Goal: Information Seeking & Learning: Check status

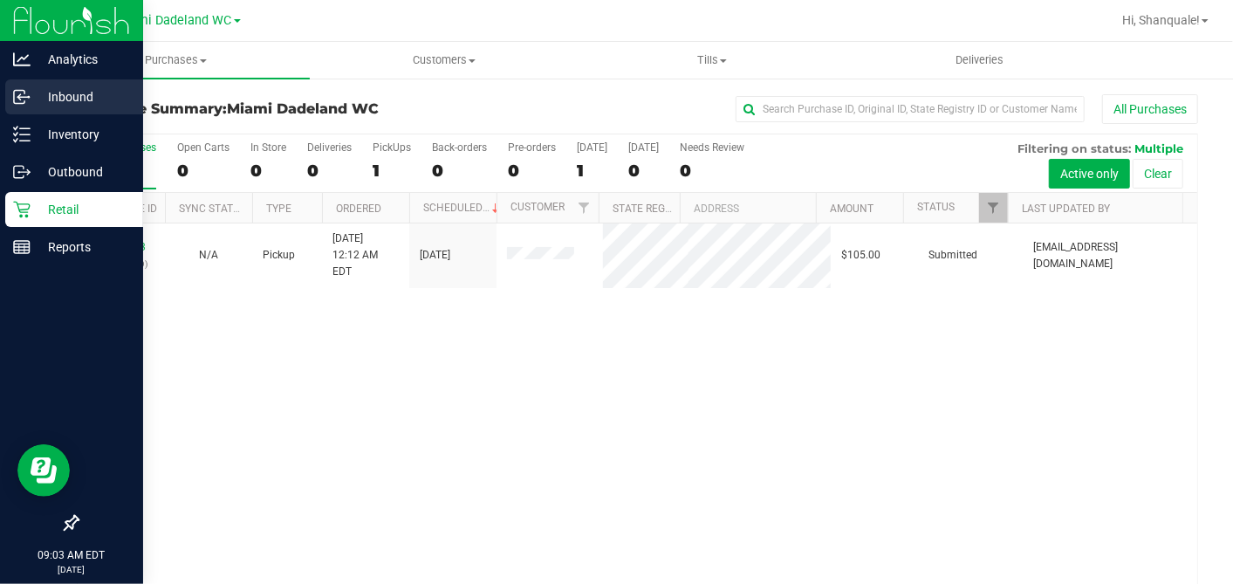
click at [72, 99] on p "Inbound" at bounding box center [83, 96] width 105 height 21
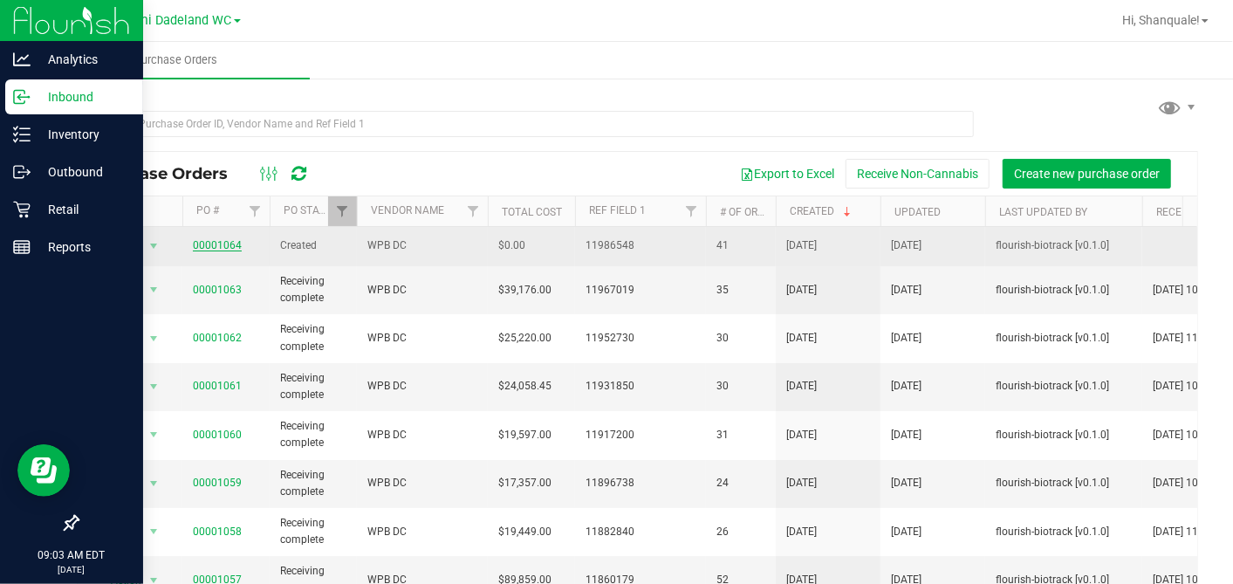
click at [228, 243] on link "00001064" at bounding box center [217, 245] width 49 height 12
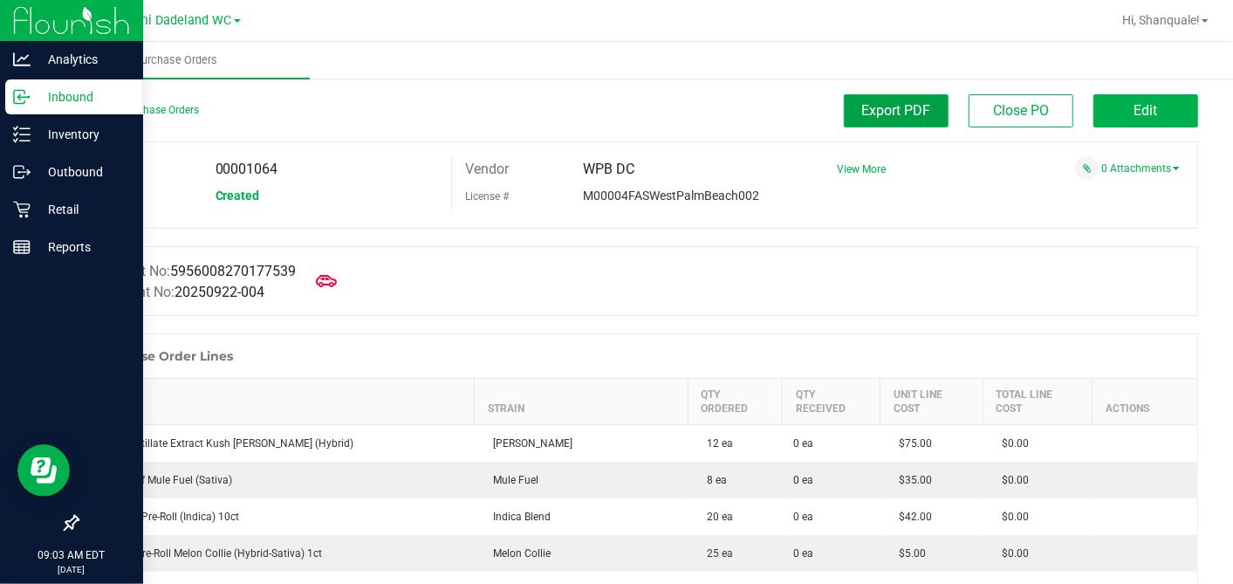
click at [879, 97] on button "Export PDF" at bounding box center [896, 110] width 105 height 33
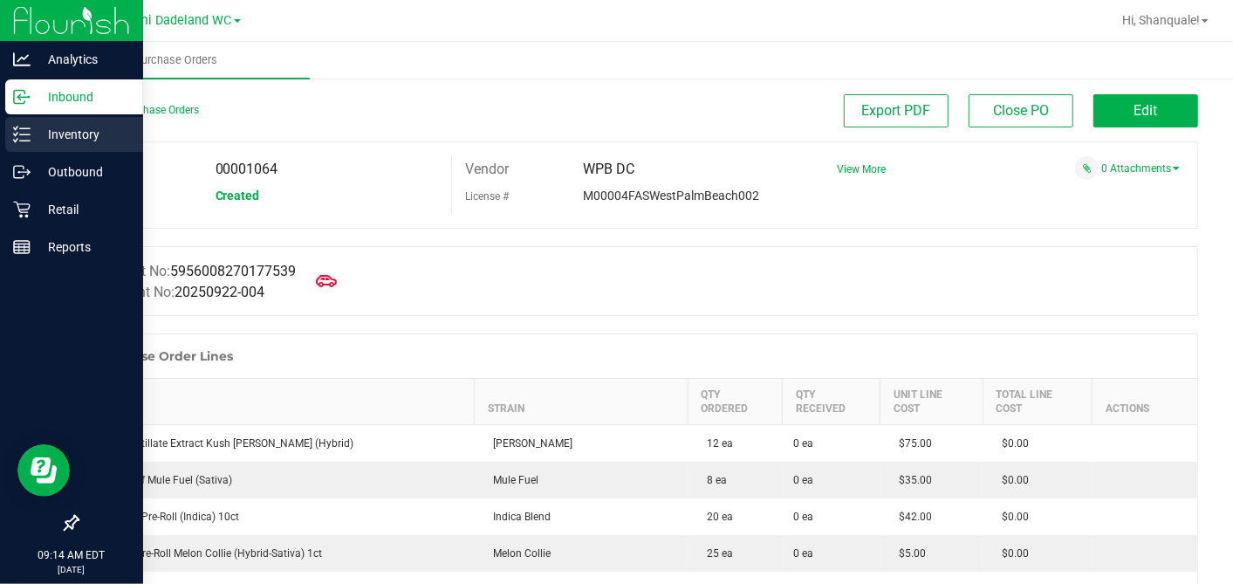
click at [44, 135] on p "Inventory" at bounding box center [83, 134] width 105 height 21
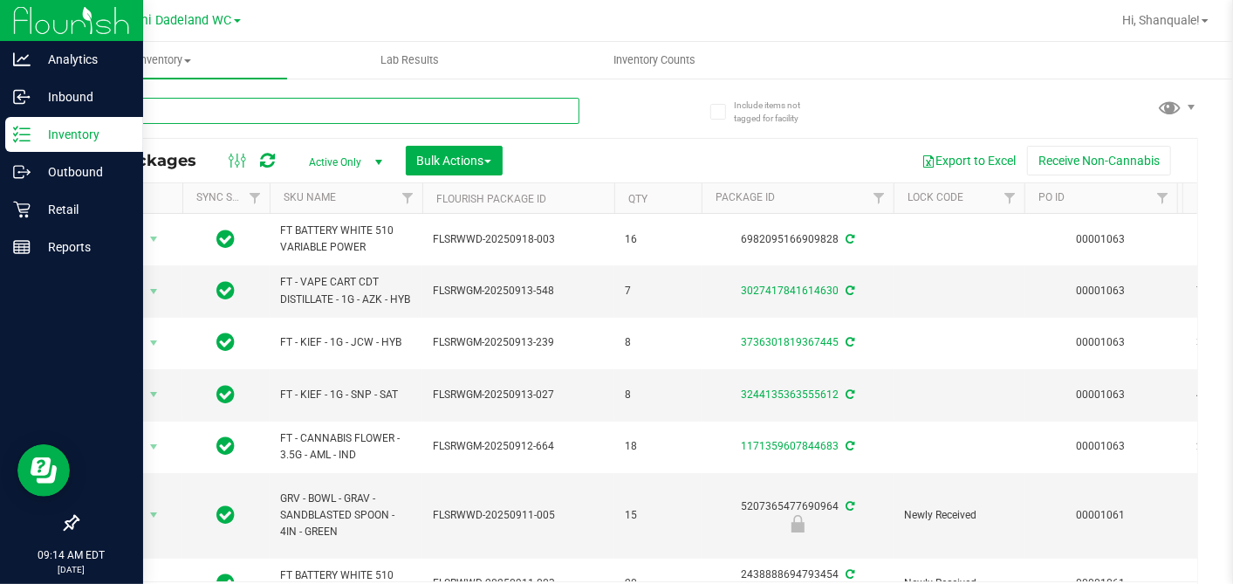
click at [205, 113] on input "text" at bounding box center [328, 111] width 503 height 26
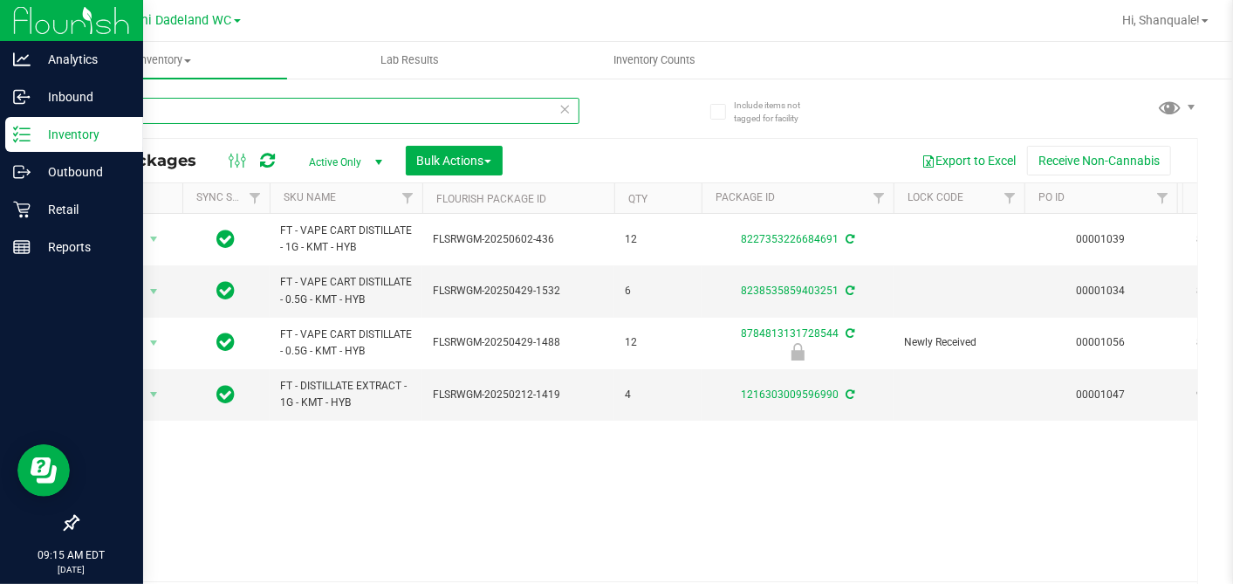
type input "k"
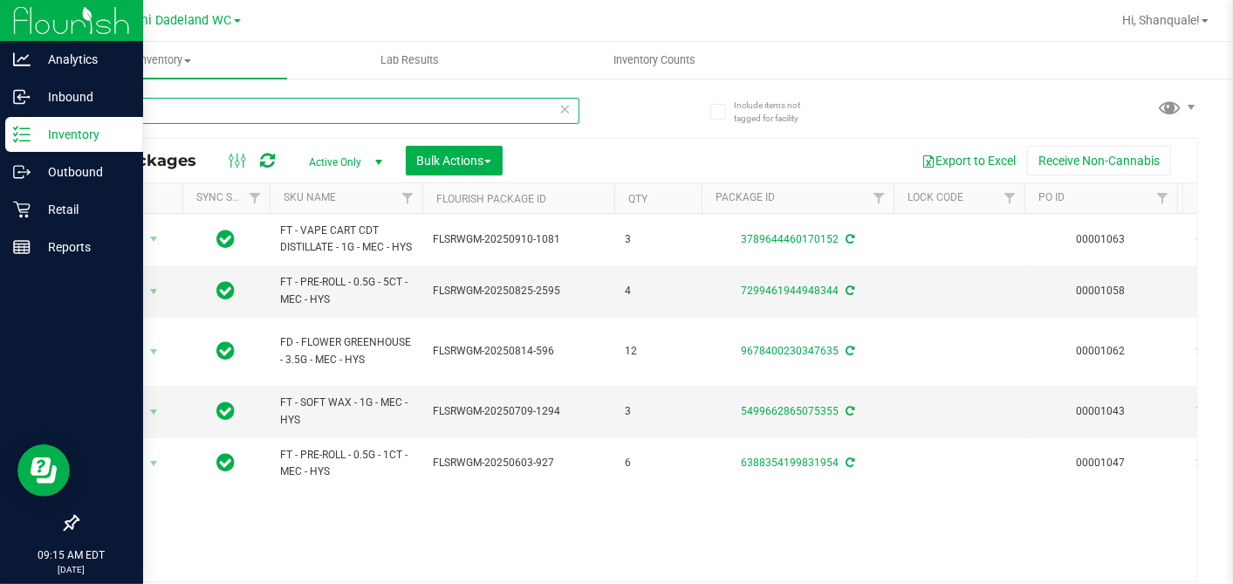
type input "m"
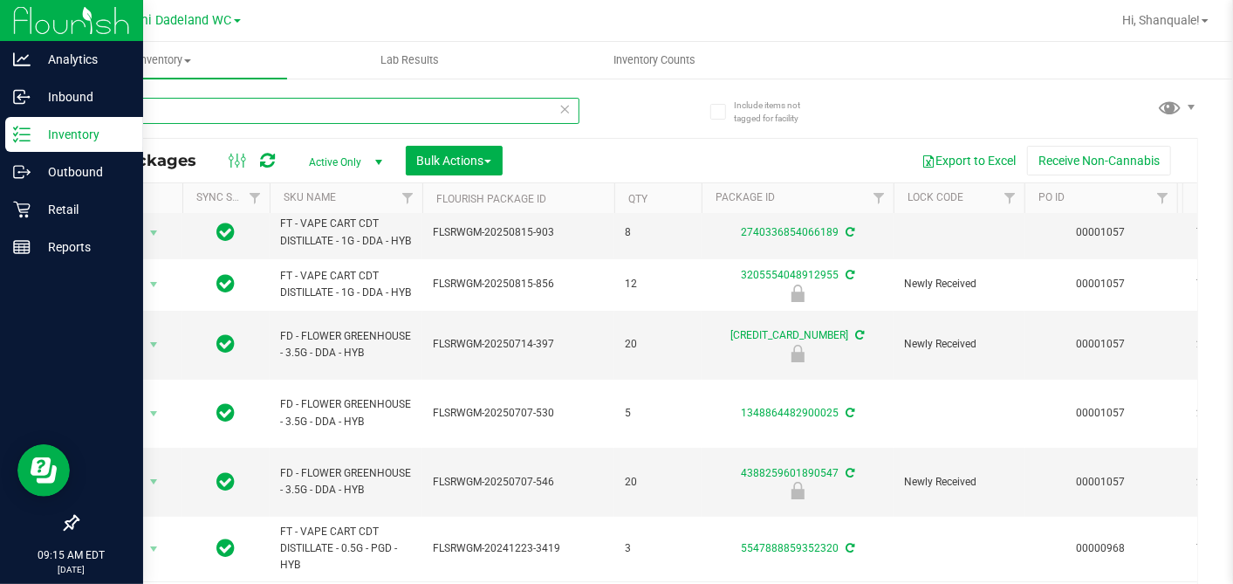
type input "d"
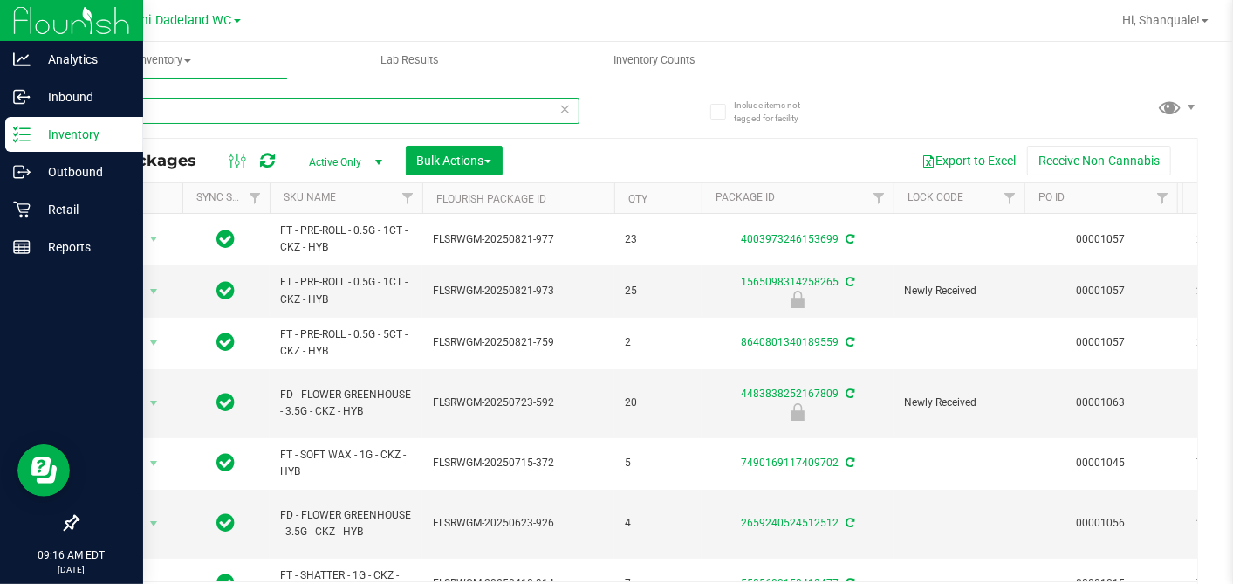
type input "c"
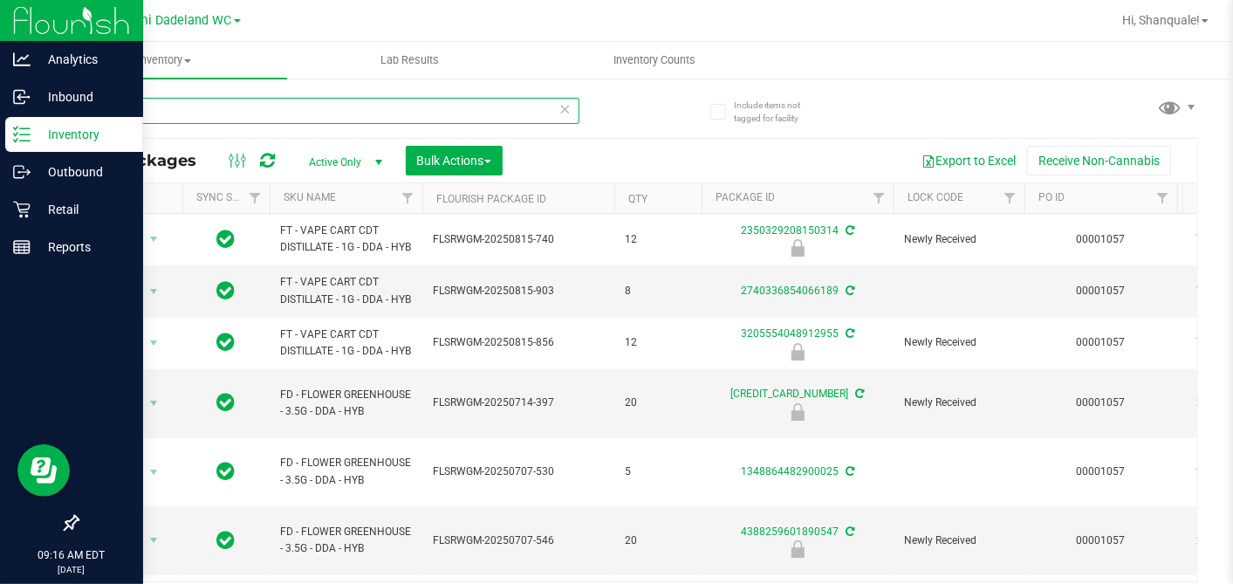
type input "d"
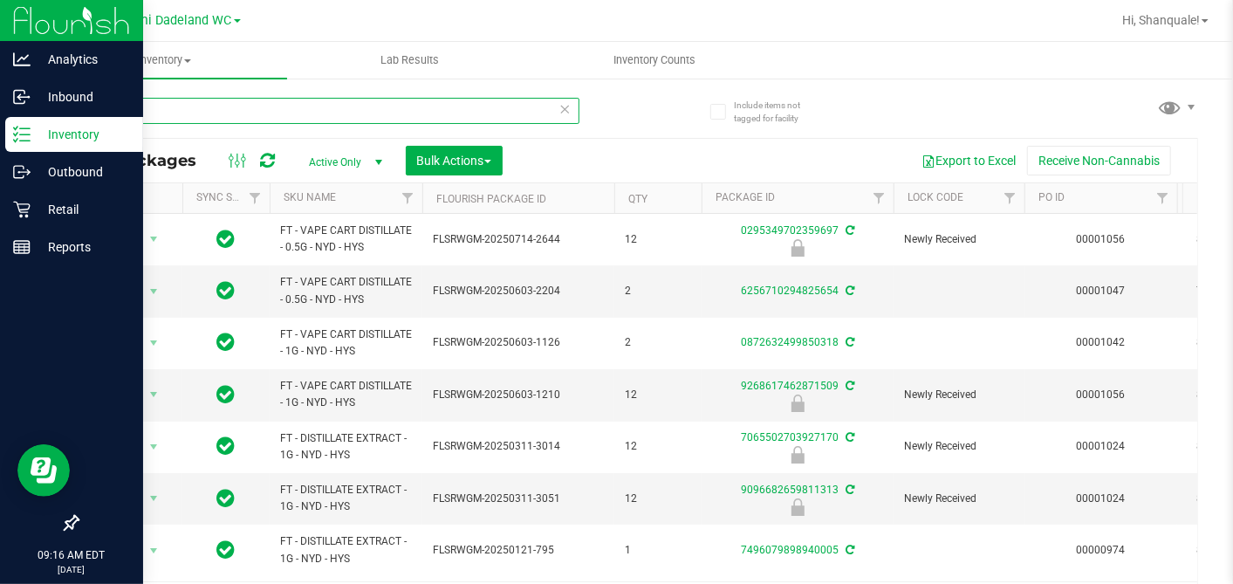
scroll to position [38, 0]
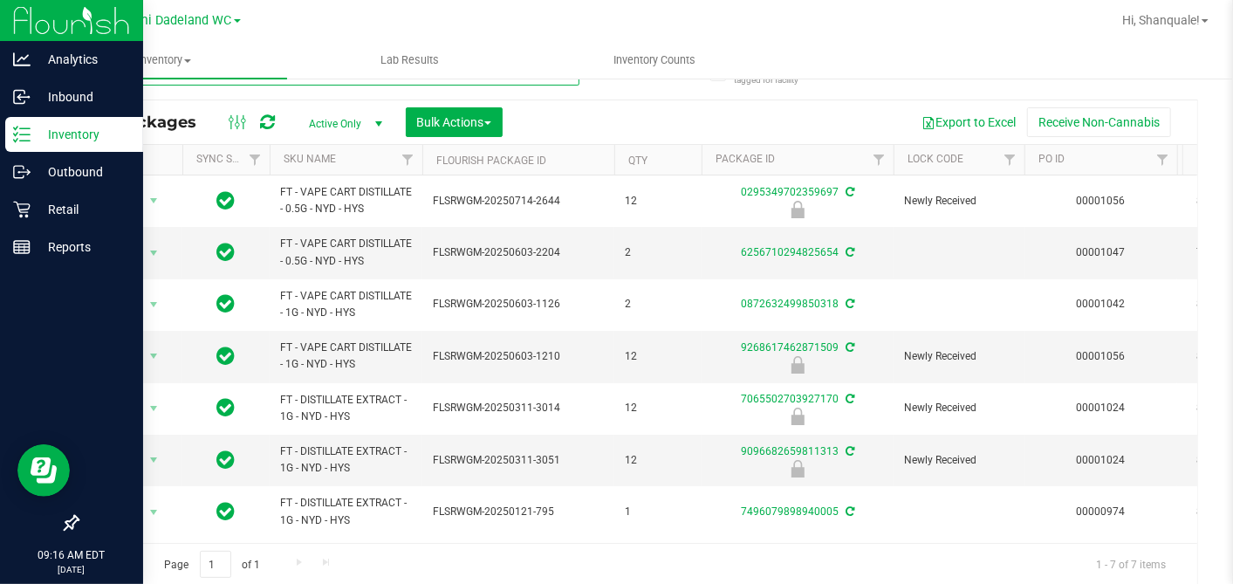
type input "s"
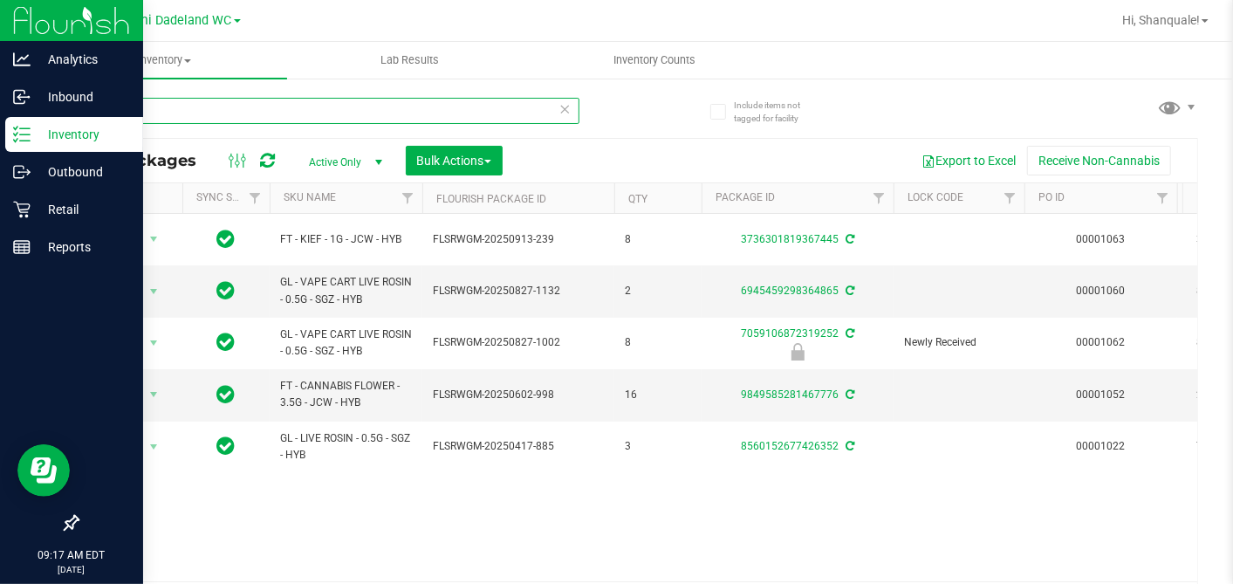
type input "s"
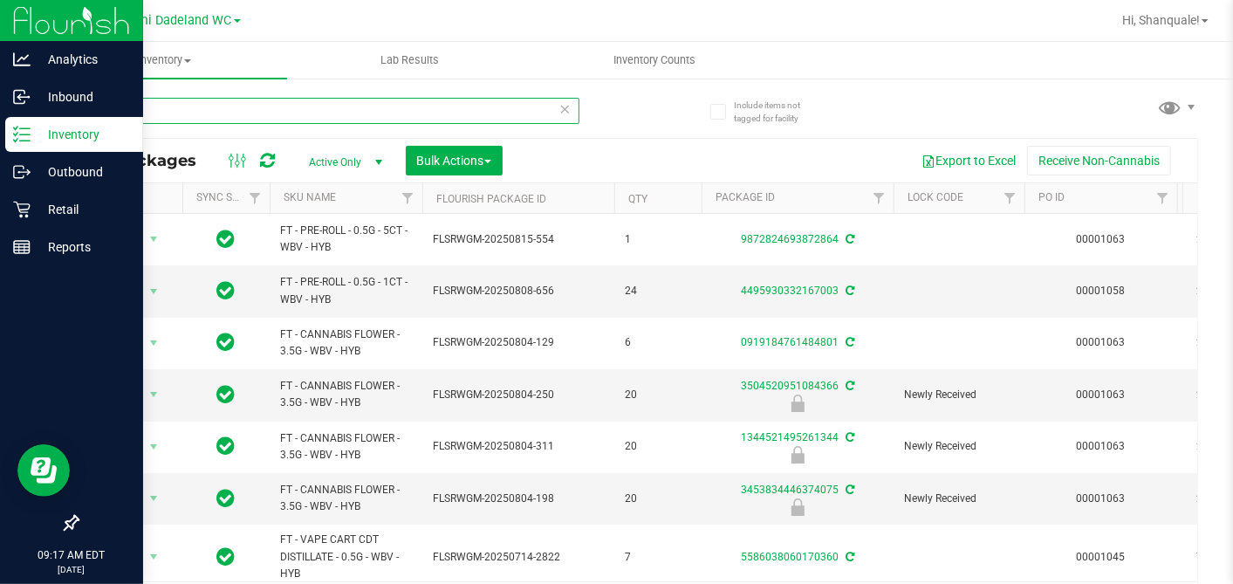
type input "w"
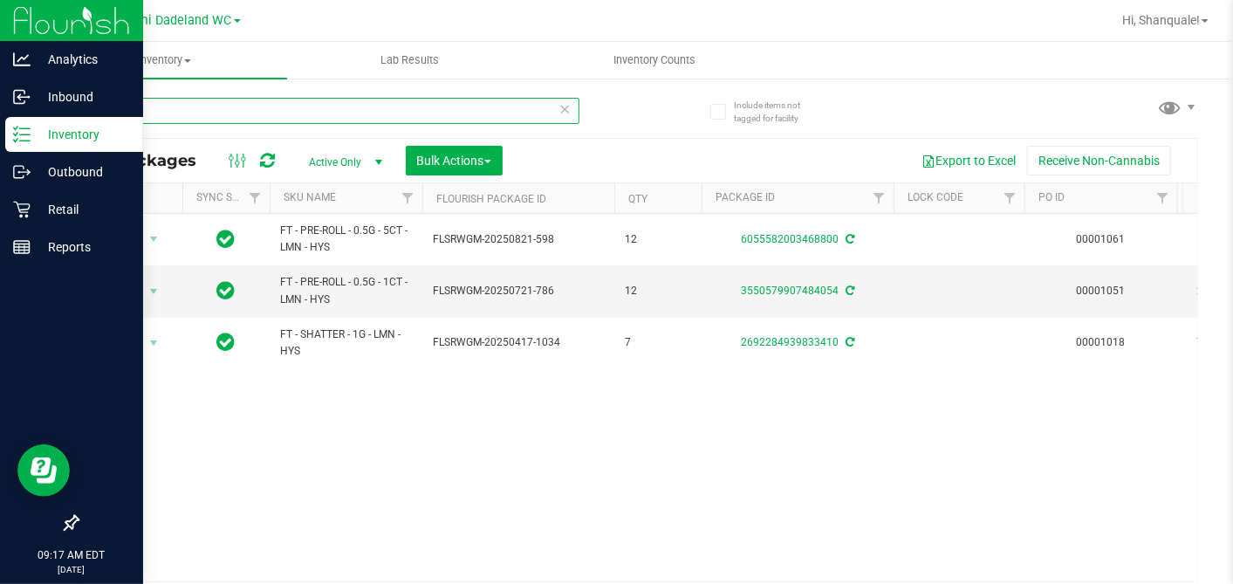
type input "l"
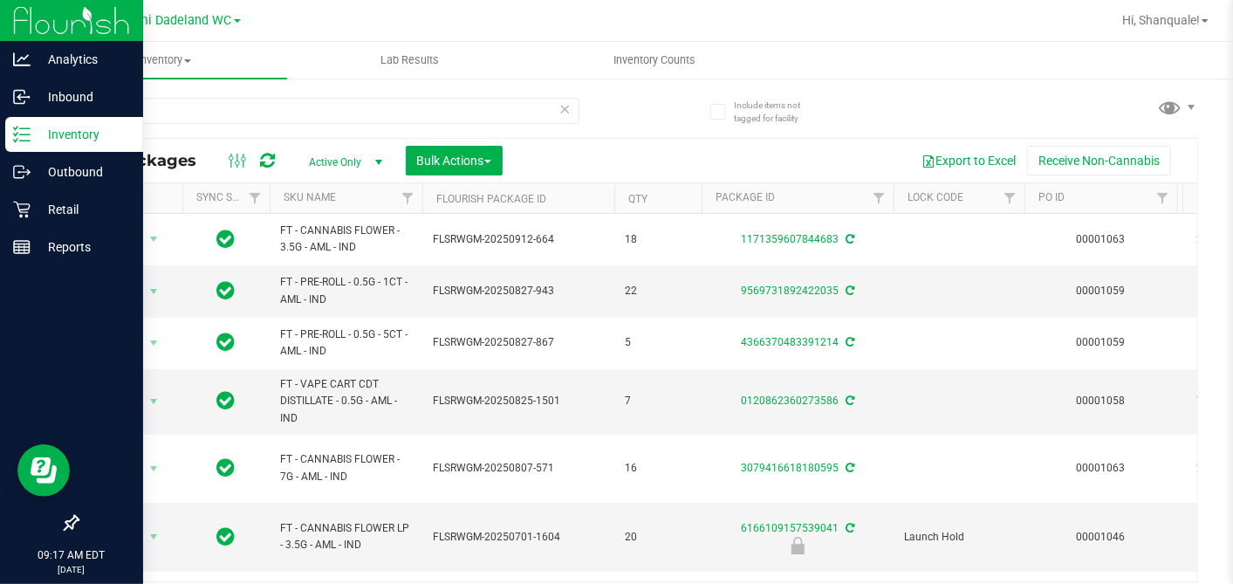
click at [286, 327] on span "FT - PRE-ROLL - 0.5G - 5CT - AML - IND" at bounding box center [346, 342] width 132 height 33
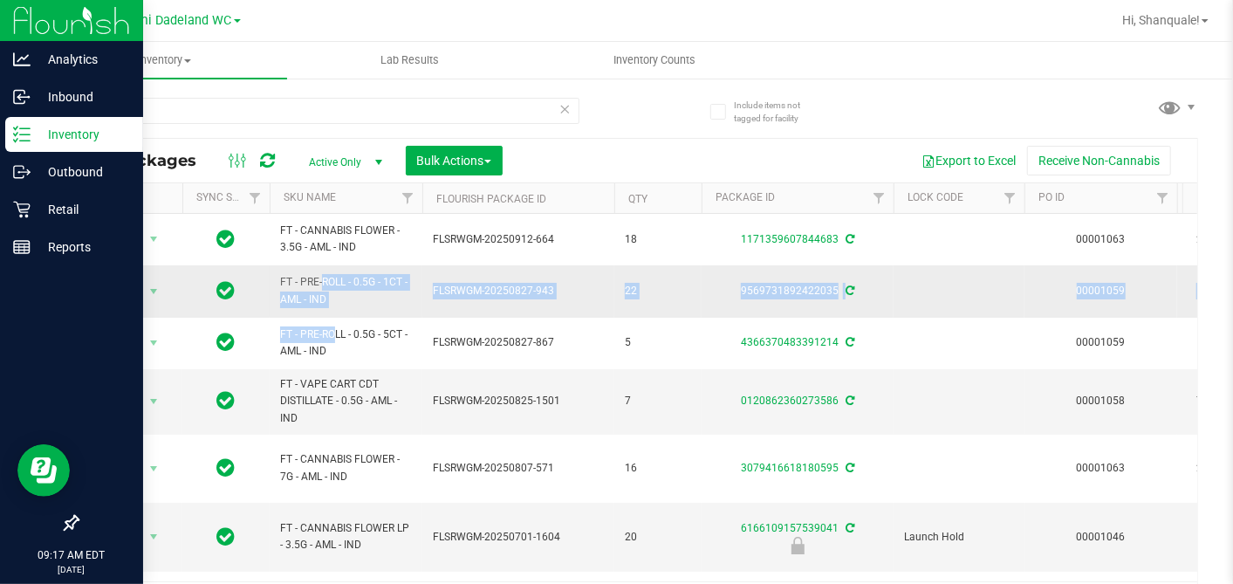
drag, startPoint x: 286, startPoint y: 327, endPoint x: 273, endPoint y: 278, distance: 50.6
click at [271, 275] on td "FT - PRE-ROLL - 0.5G - 1CT - AML - IND" at bounding box center [346, 290] width 153 height 51
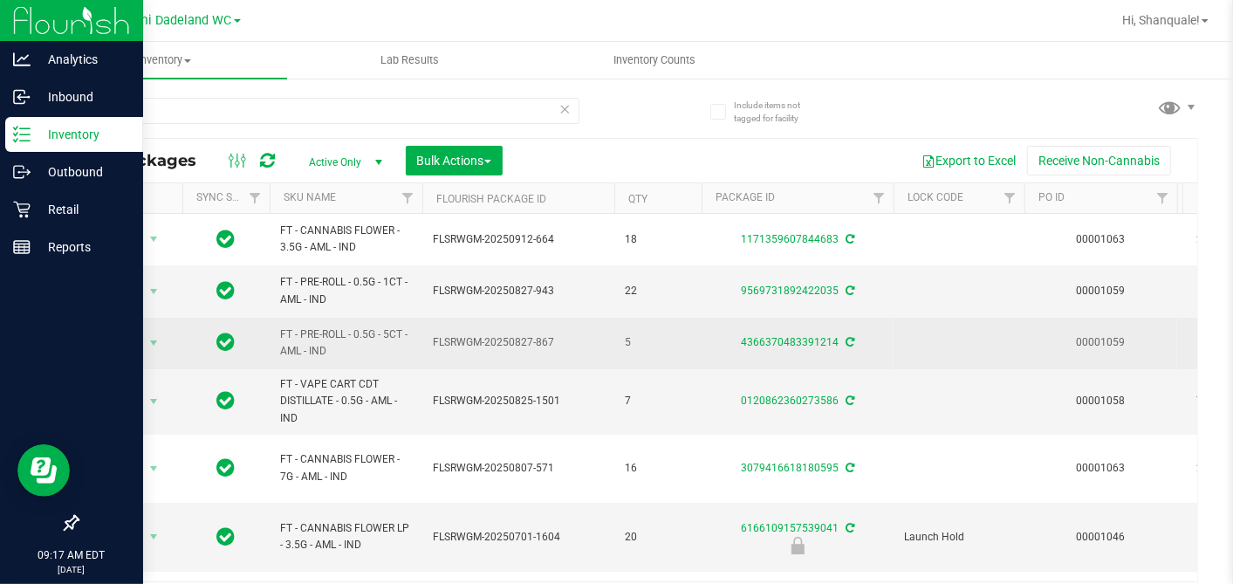
click at [262, 354] on td at bounding box center [225, 343] width 87 height 51
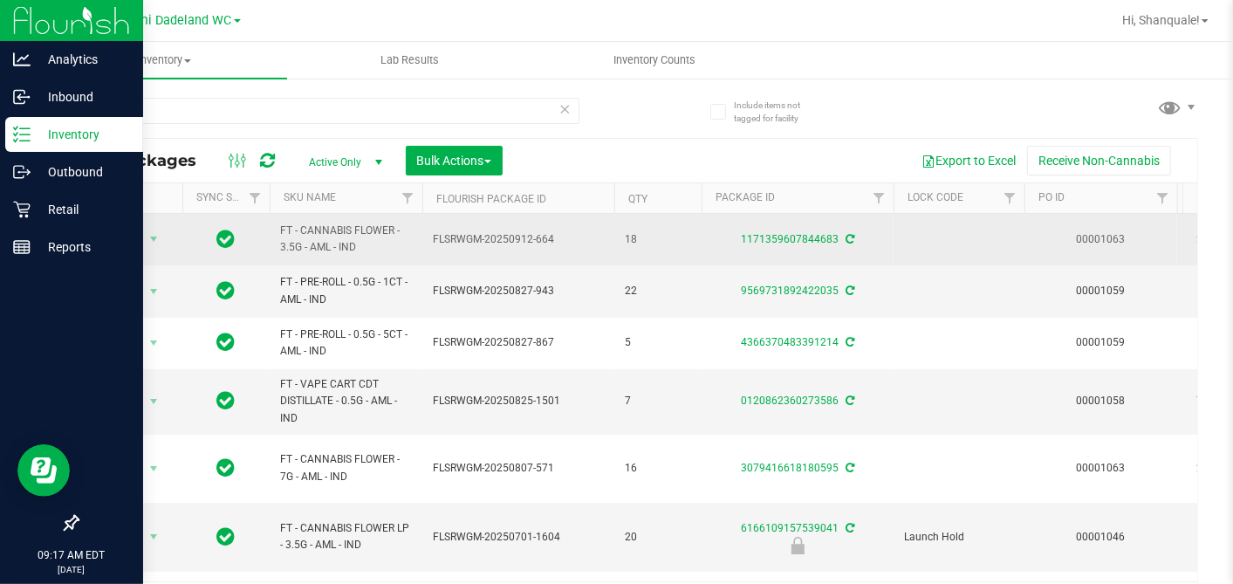
click at [291, 261] on td "FT - CANNABIS FLOWER - 3.5G - AML - IND" at bounding box center [346, 239] width 153 height 51
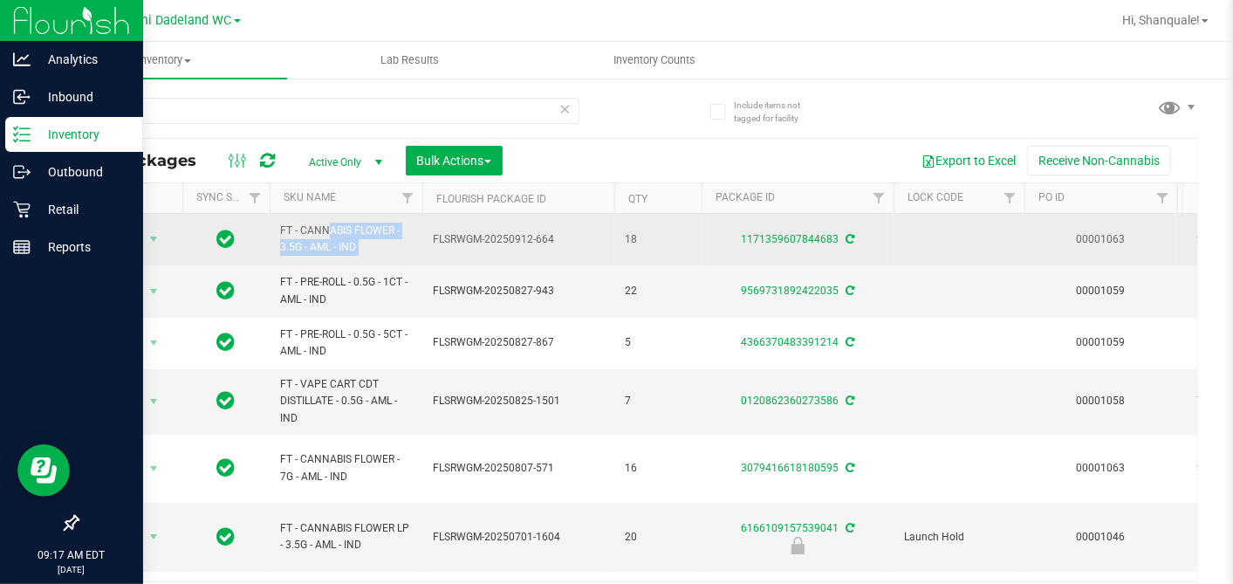
click at [291, 261] on td "FT - CANNABIS FLOWER - 3.5G - AML - IND" at bounding box center [346, 239] width 153 height 51
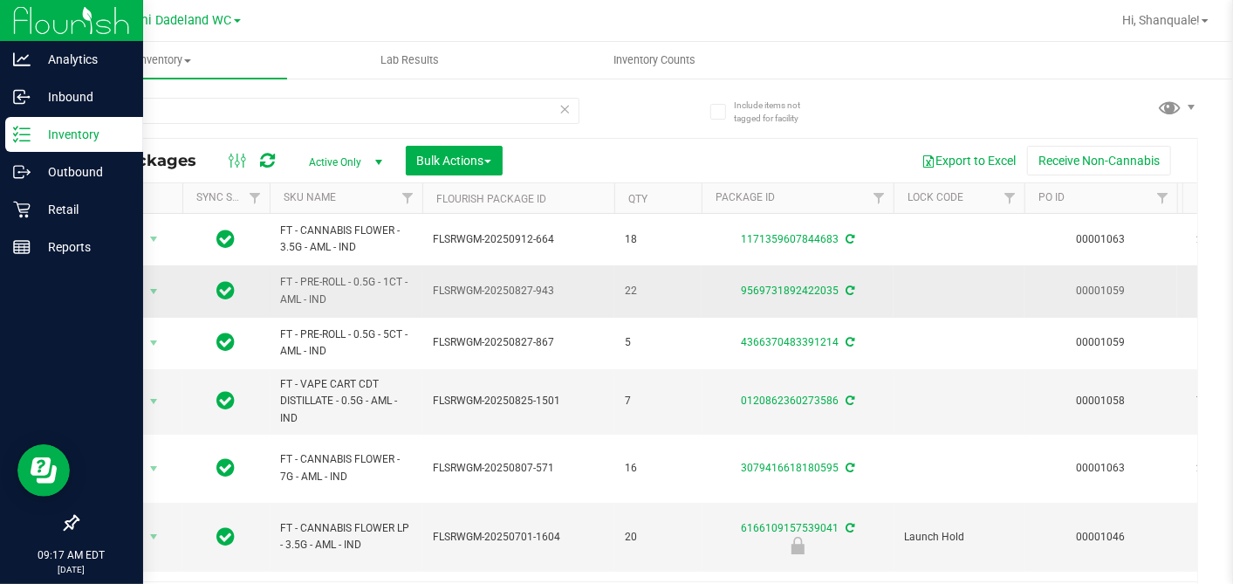
drag, startPoint x: 291, startPoint y: 261, endPoint x: 288, endPoint y: 304, distance: 42.9
click at [288, 304] on span "FT - PRE-ROLL - 0.5G - 1CT - AML - IND" at bounding box center [346, 290] width 132 height 33
drag, startPoint x: 288, startPoint y: 304, endPoint x: 628, endPoint y: 124, distance: 384.9
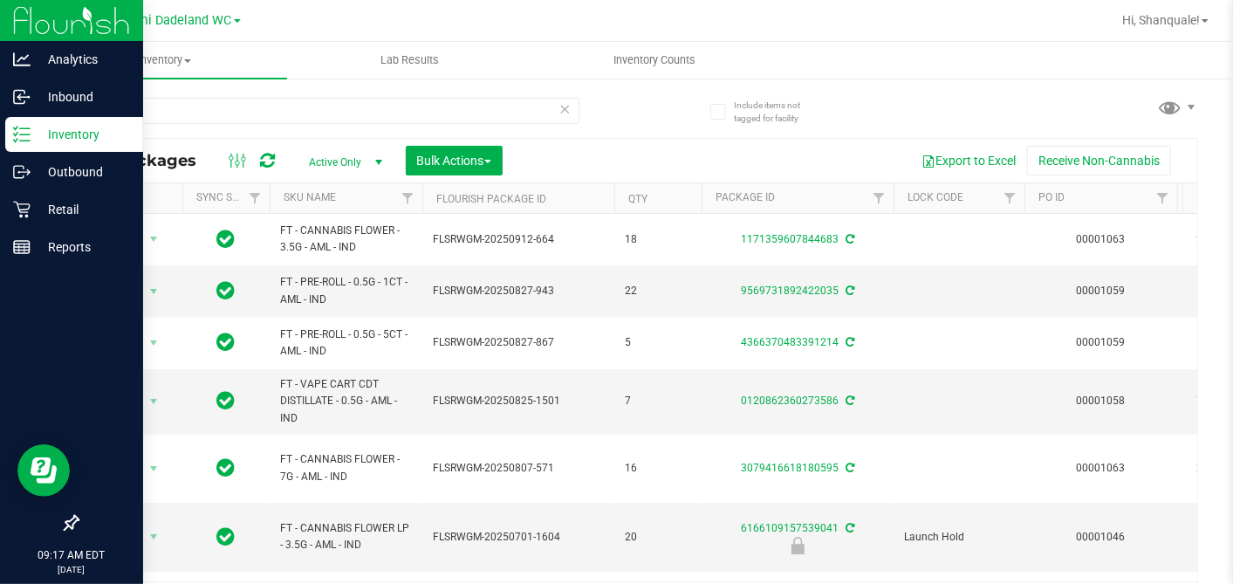
click at [628, 124] on div "aml" at bounding box center [357, 110] width 561 height 56
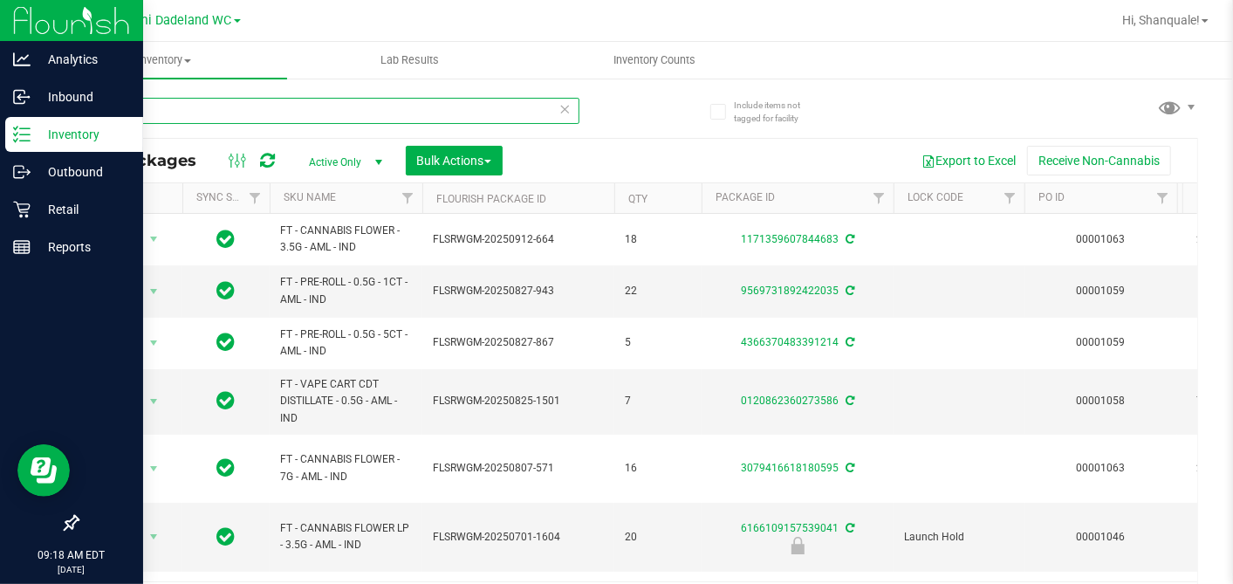
click at [355, 113] on input "aml" at bounding box center [328, 111] width 503 height 26
type input "a"
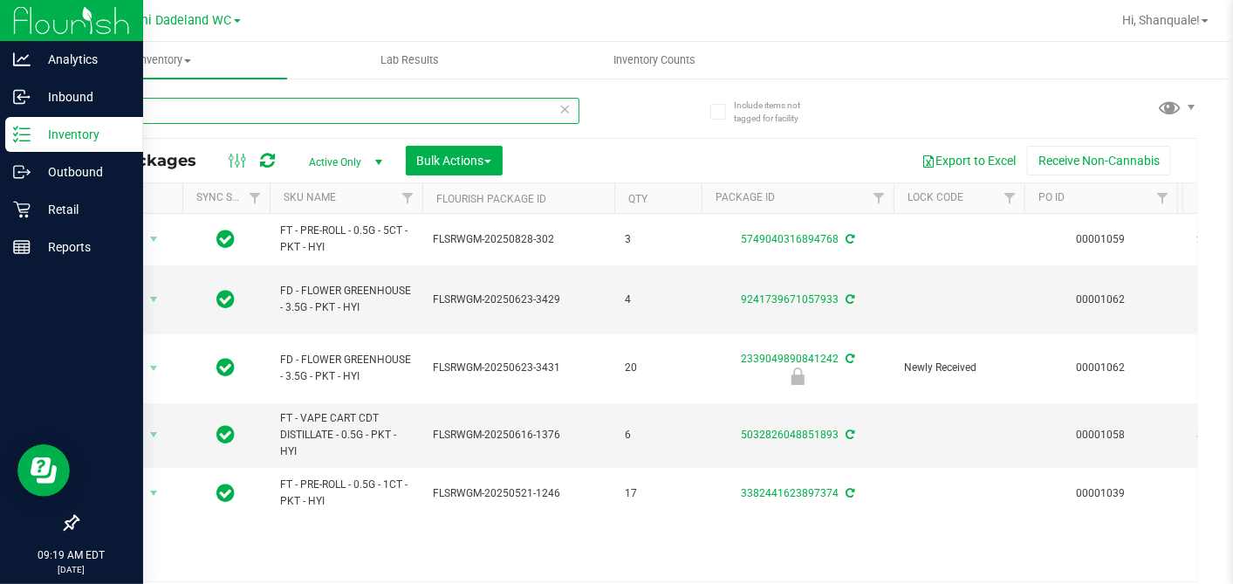
type input "p"
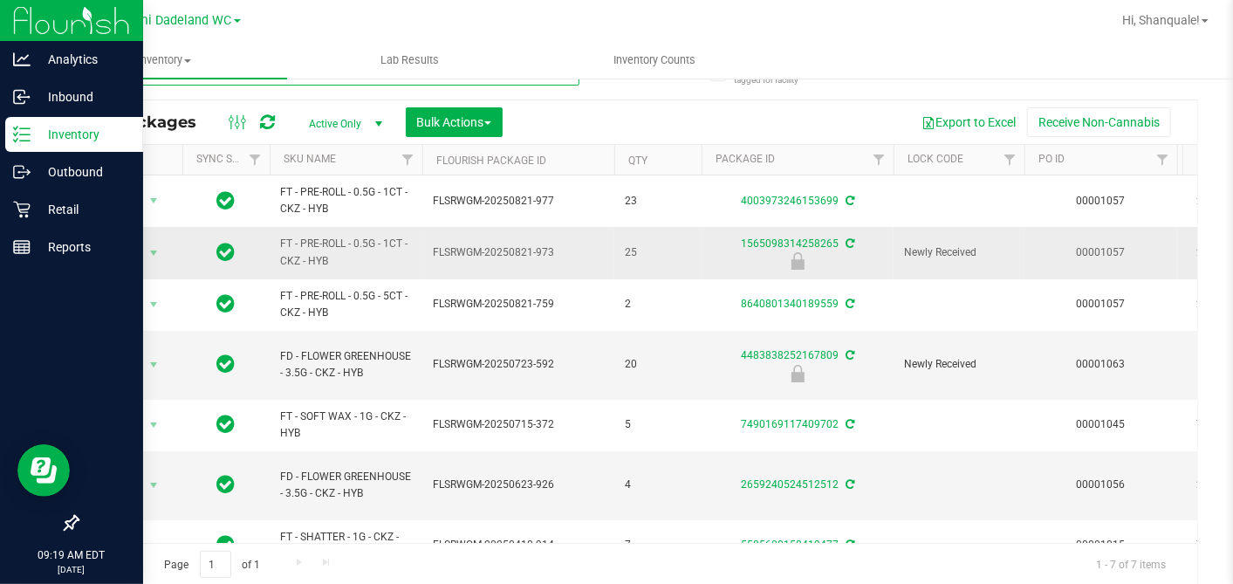
scroll to position [7, 0]
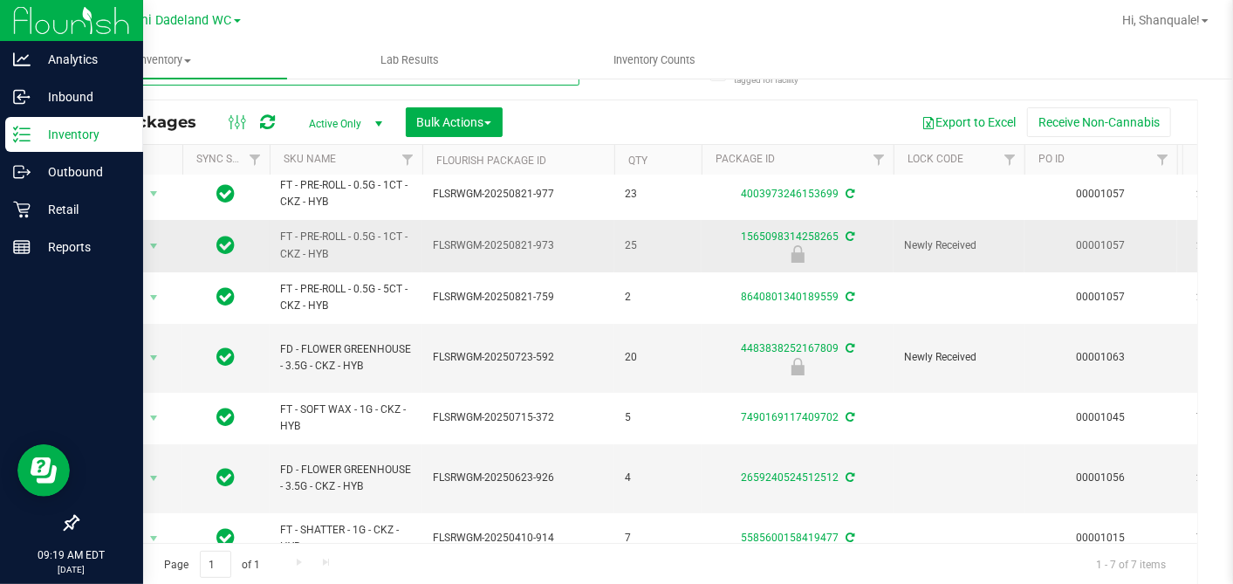
type input "c"
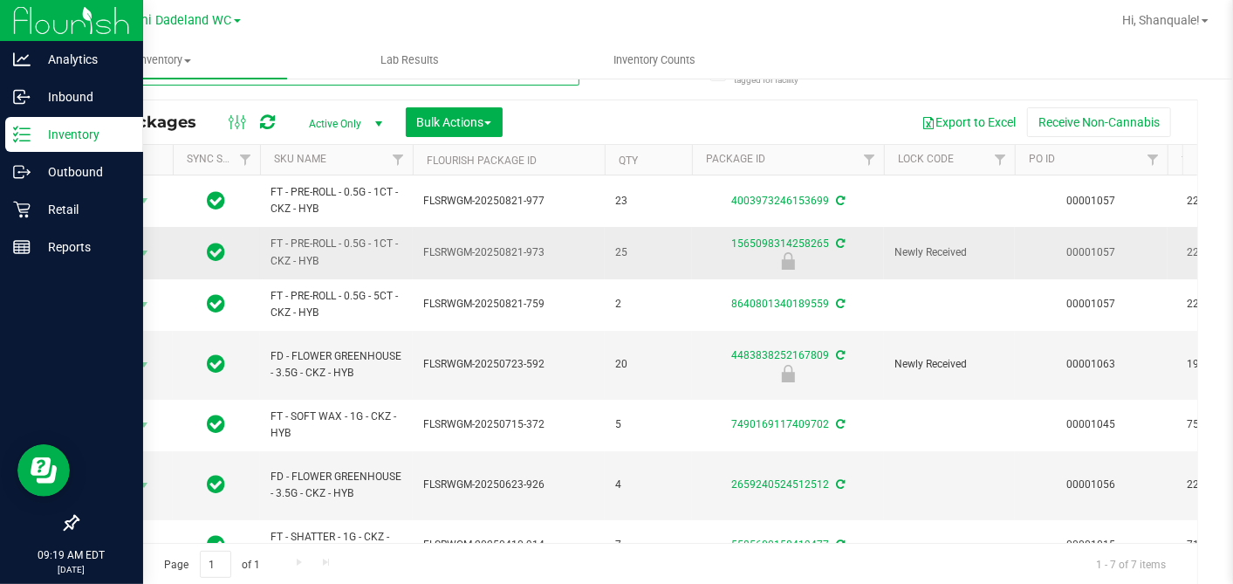
scroll to position [0, 0]
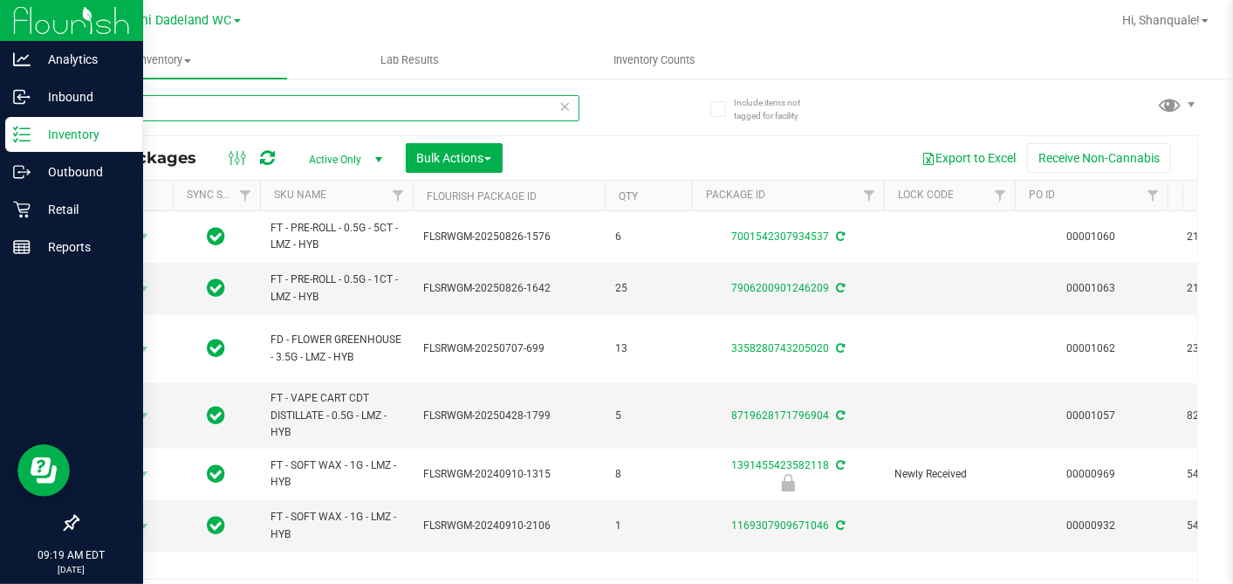
scroll to position [2, 0]
type input "l"
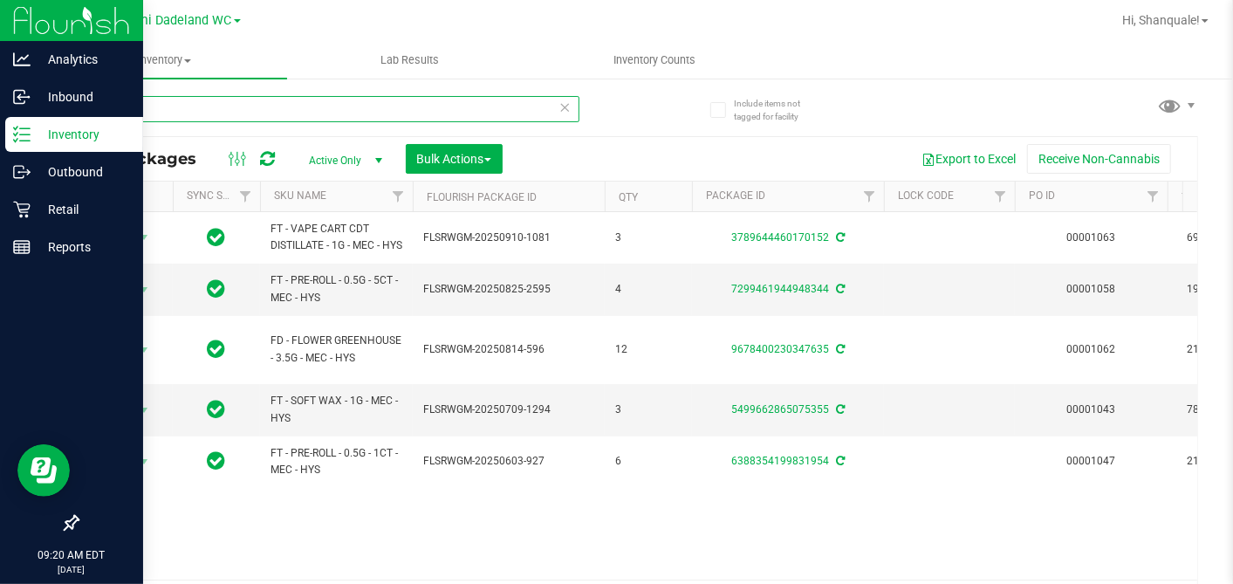
type input "m"
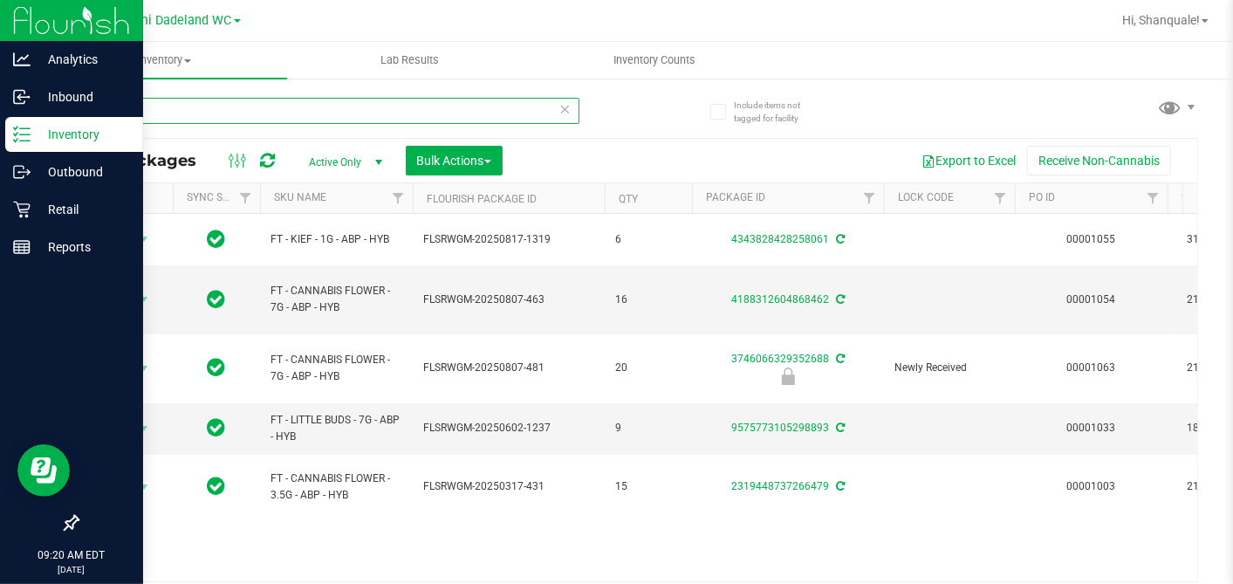
type input "a"
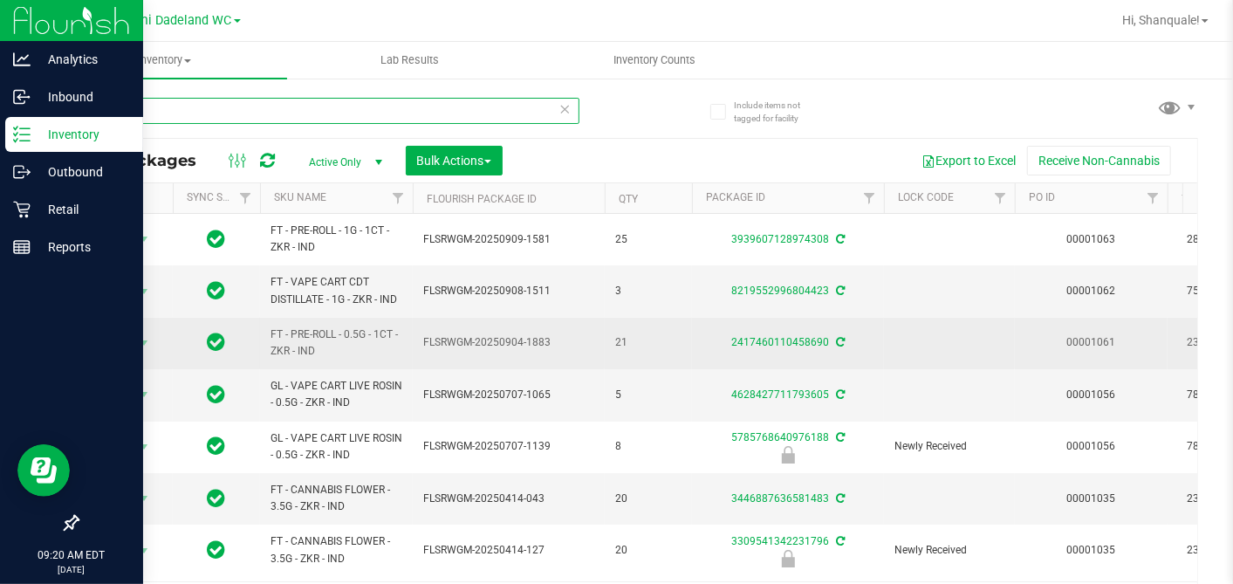
type input "z"
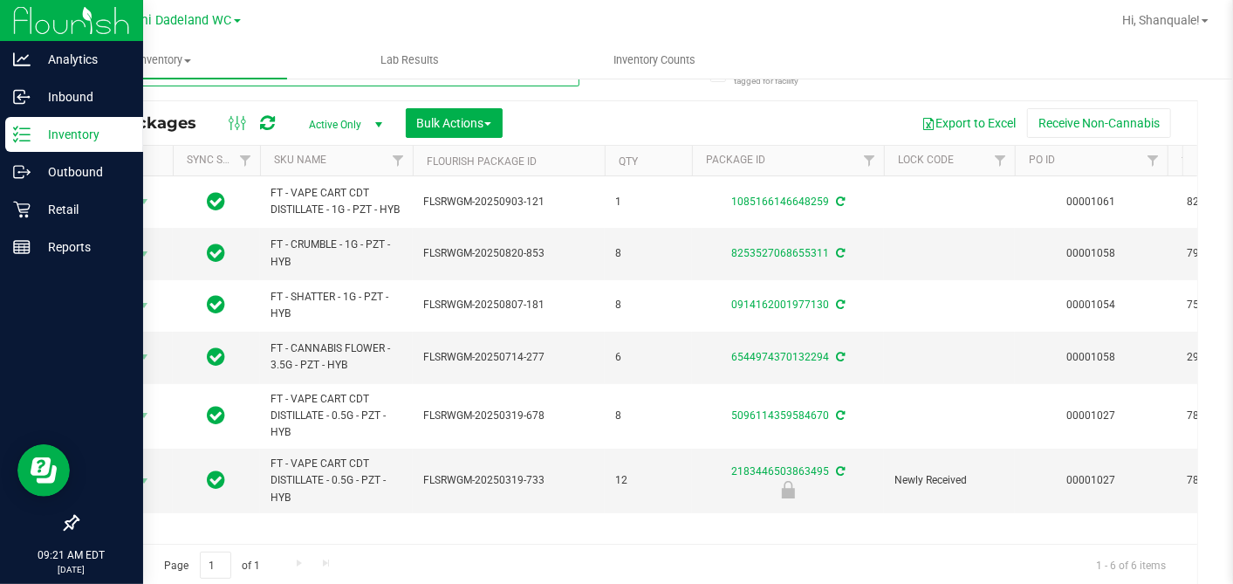
scroll to position [38, 0]
type input "p"
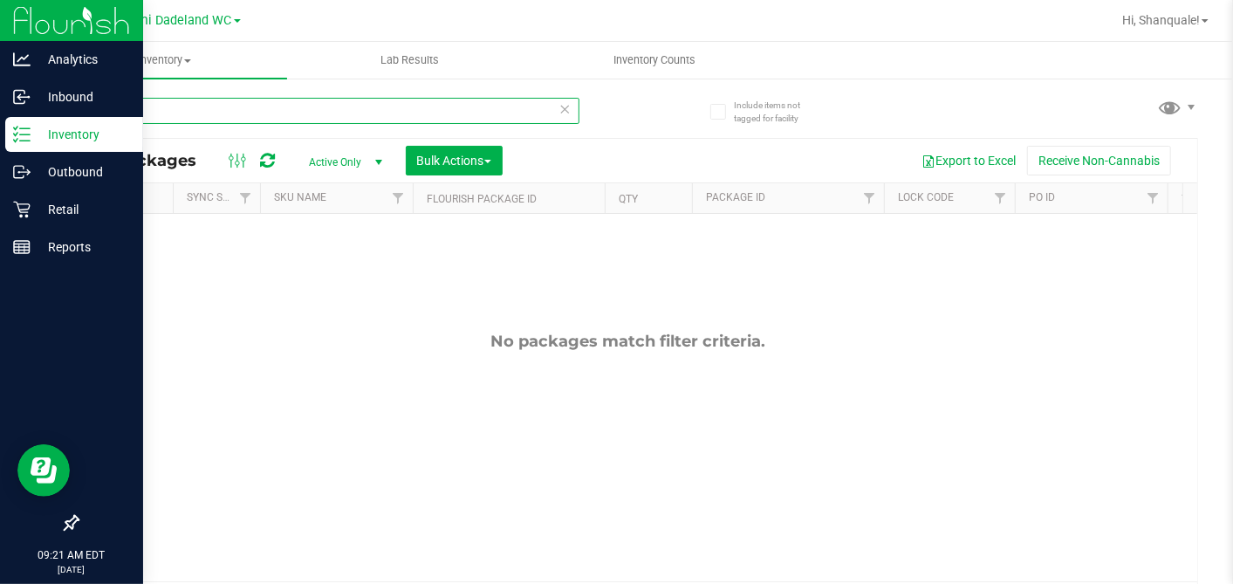
type input "g"
type input "t"
type input "r"
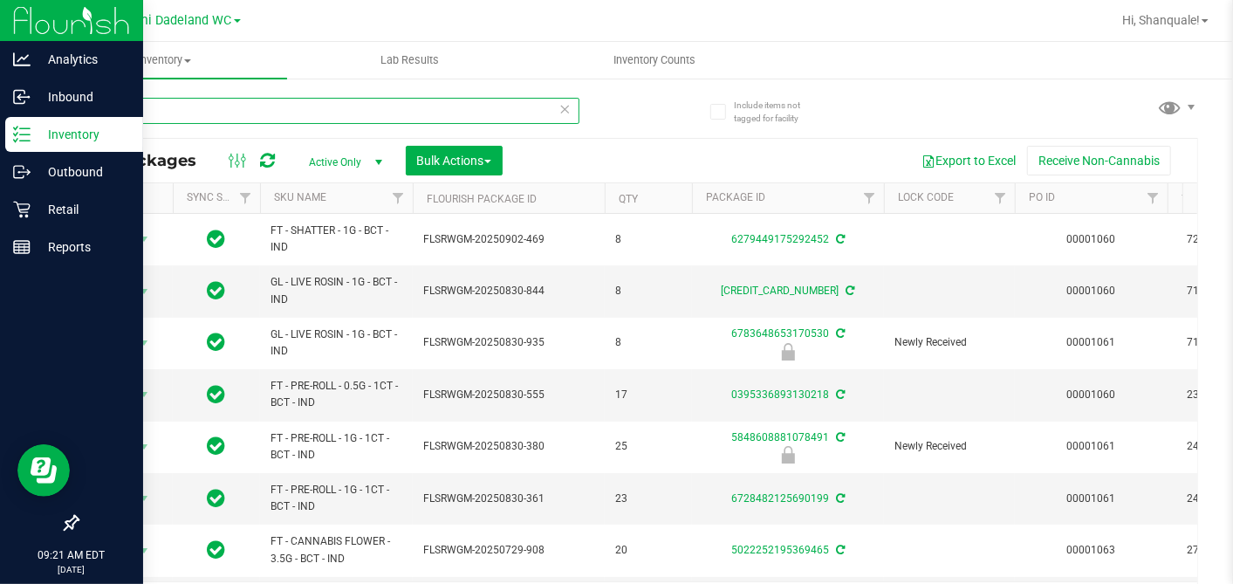
type input "b"
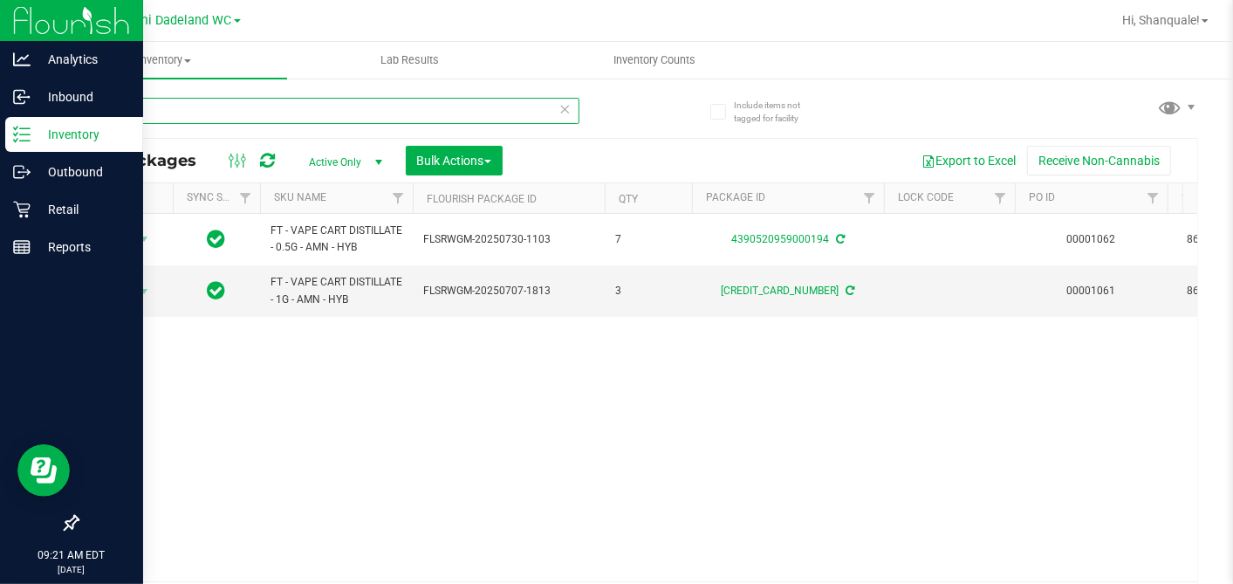
type input "a"
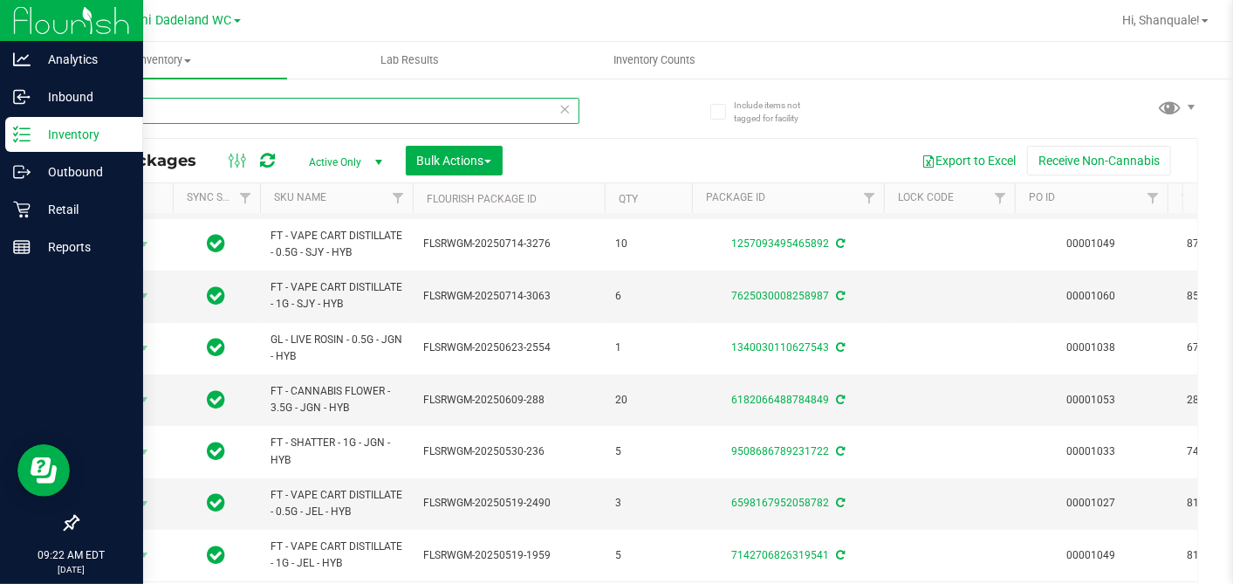
scroll to position [110, 10]
type input "j"
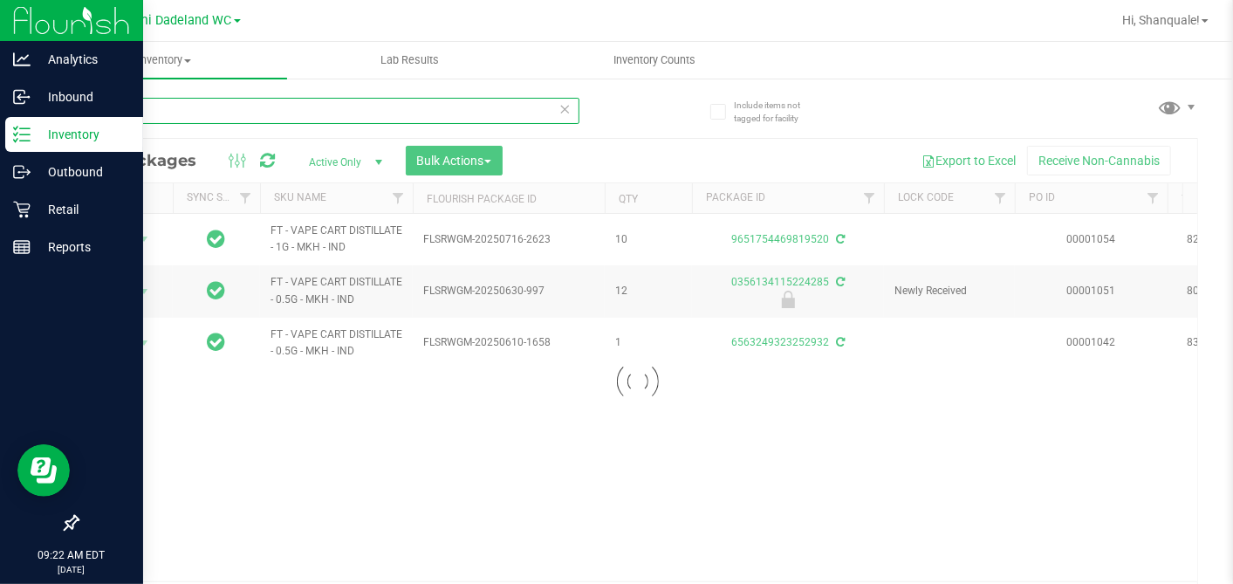
scroll to position [0, 10]
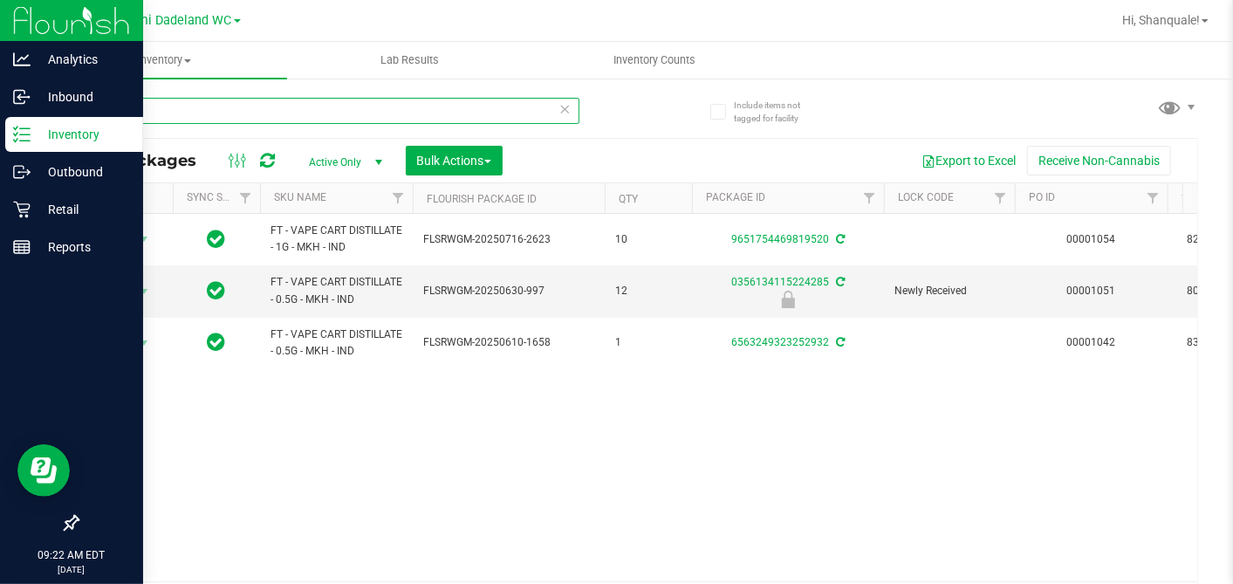
type input "m"
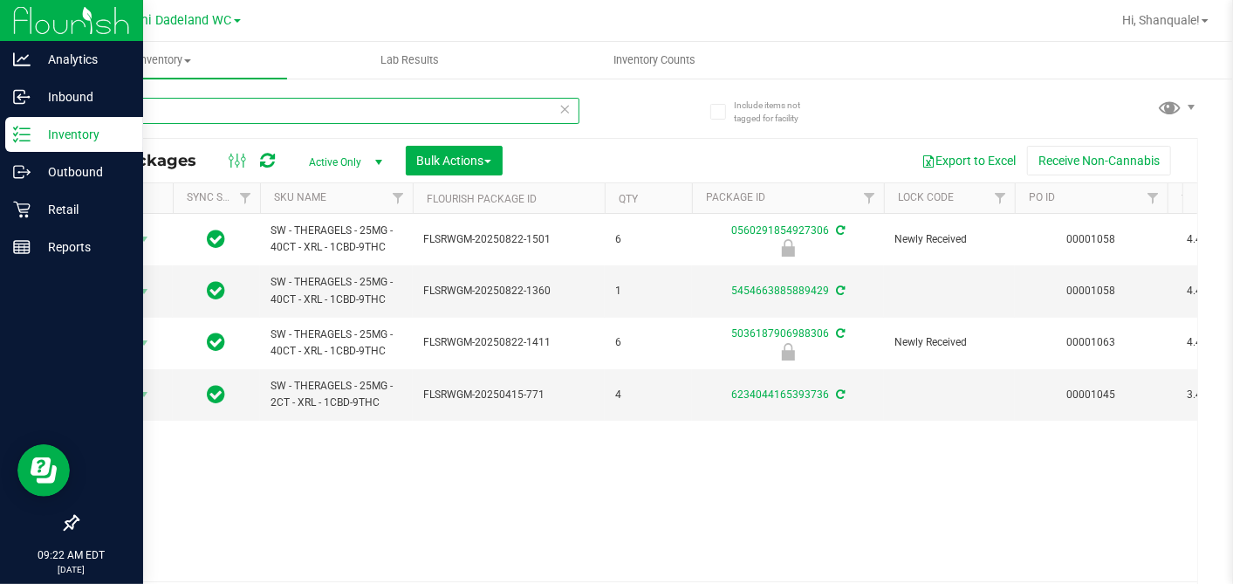
type input "x"
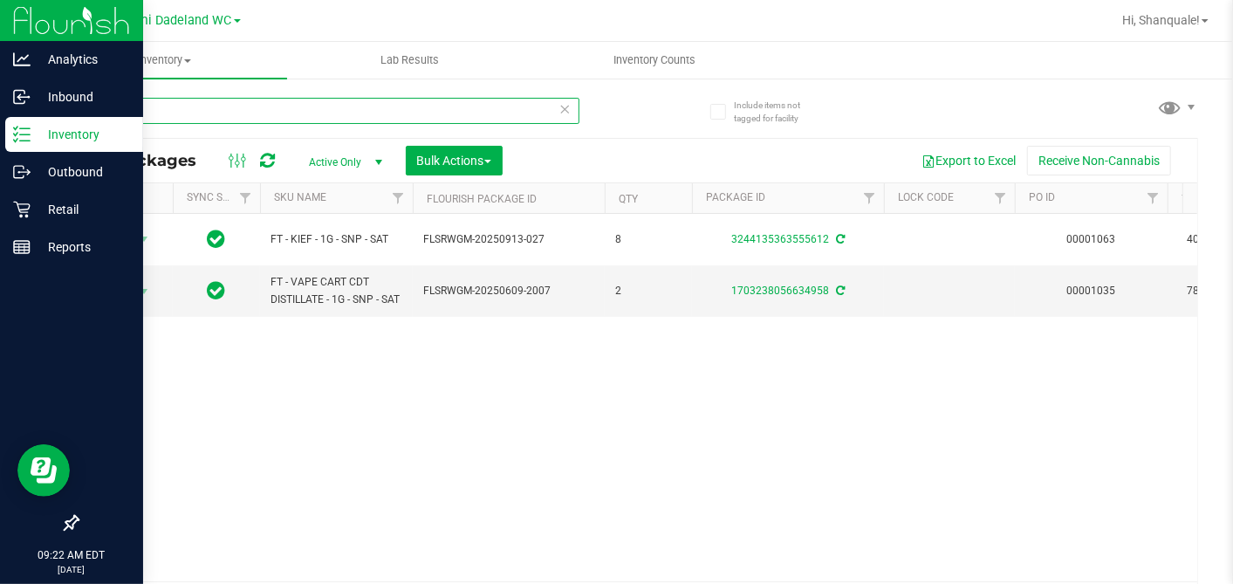
type input "s"
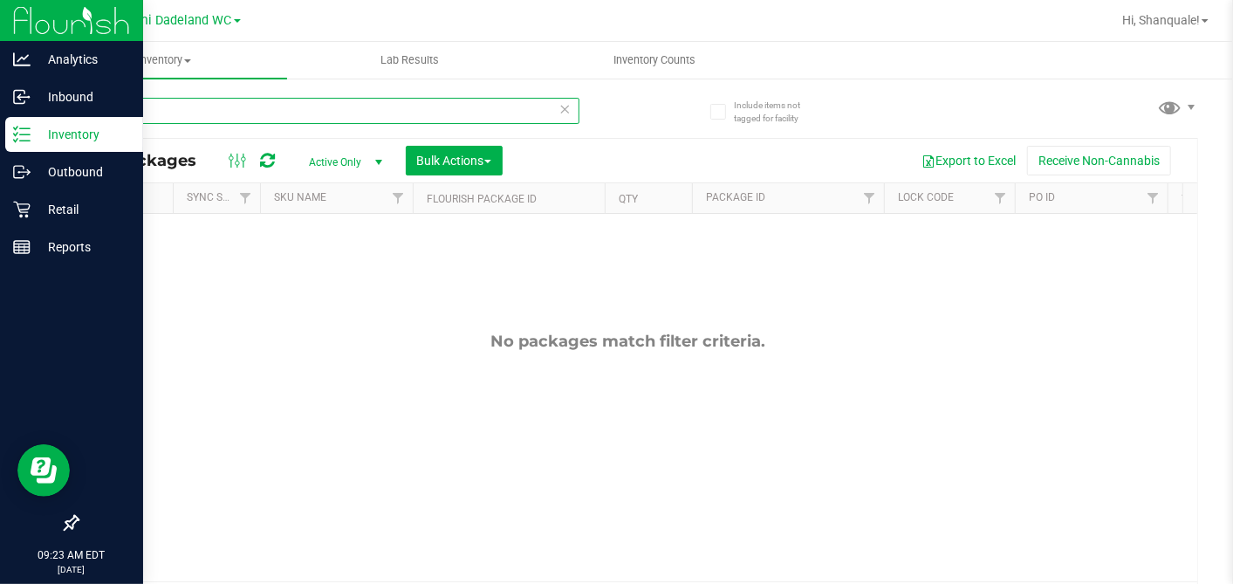
type input "p"
type input "d"
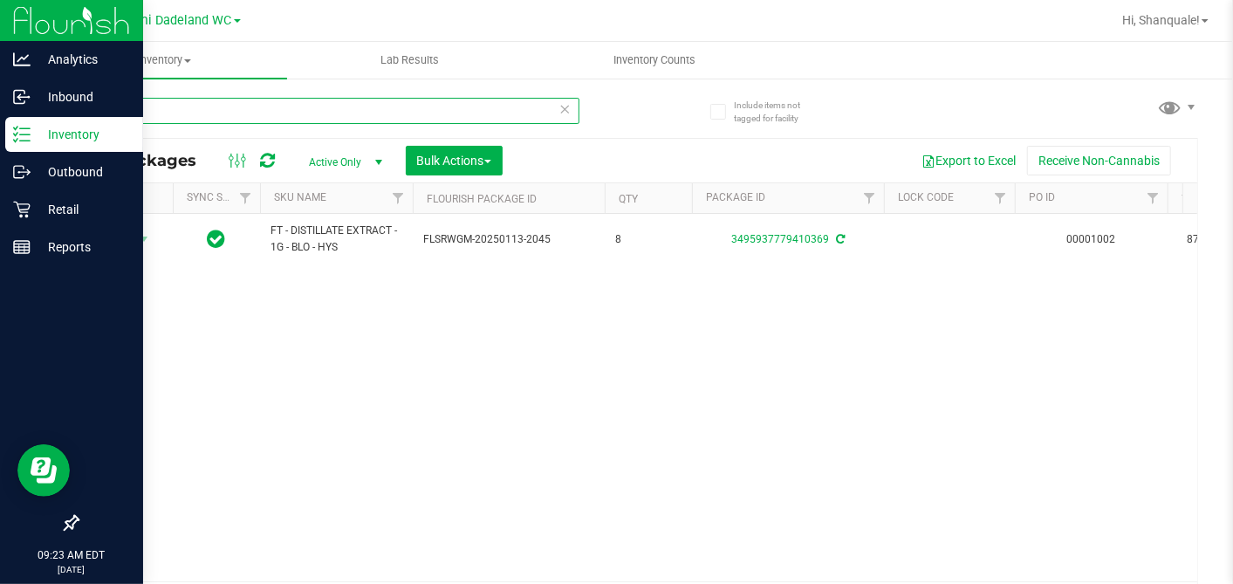
type input "b"
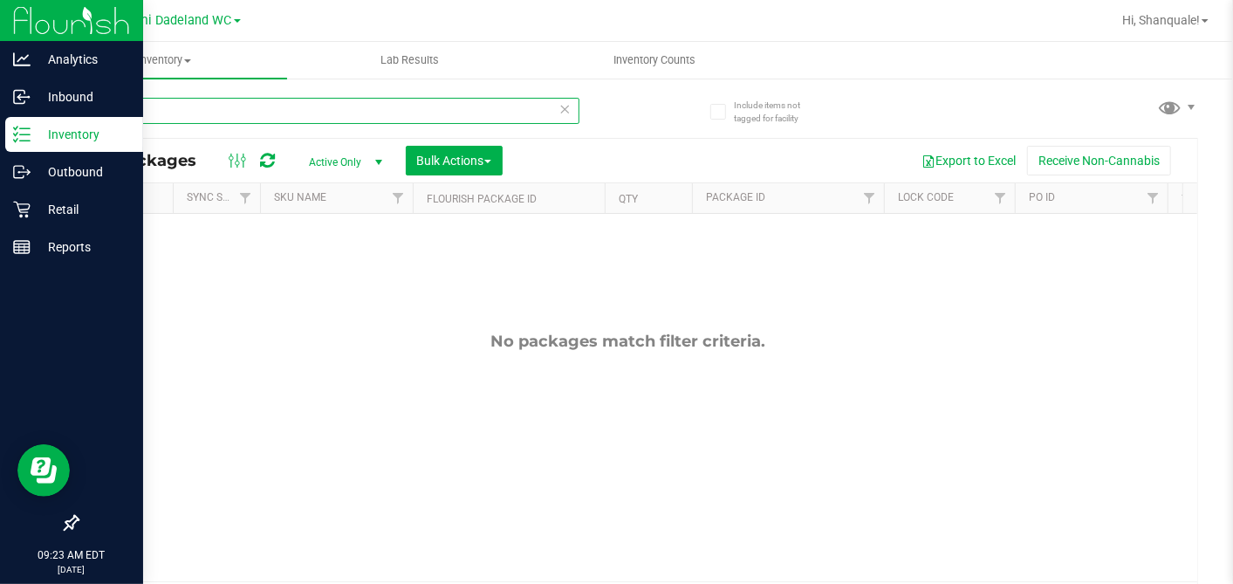
type input "s"
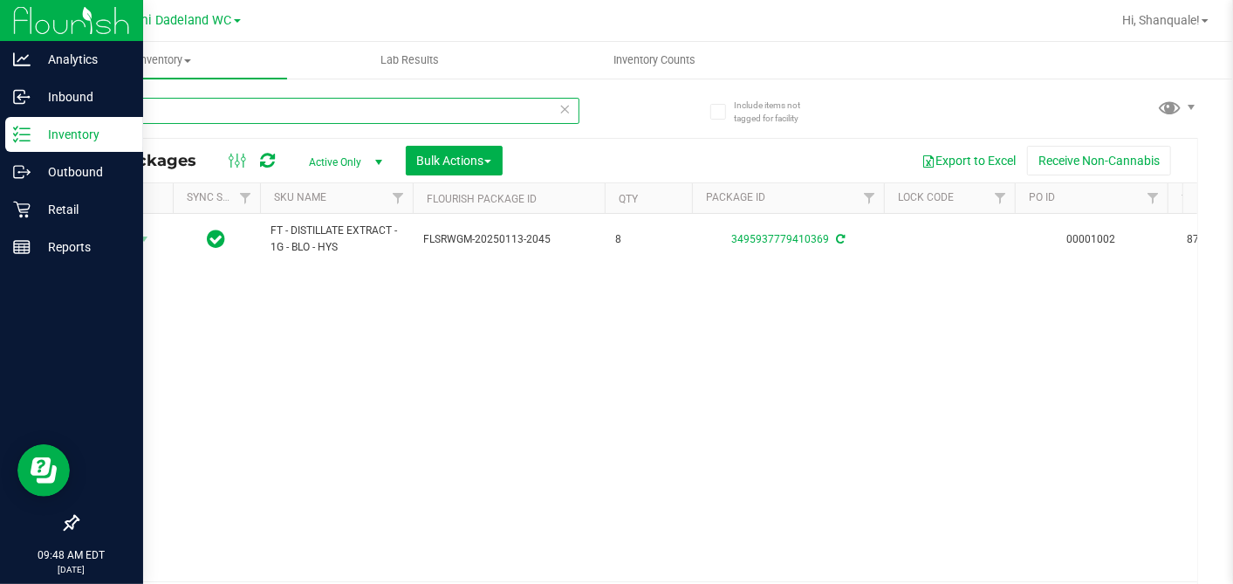
type input "blo"
